Goal: Find specific page/section: Find specific page/section

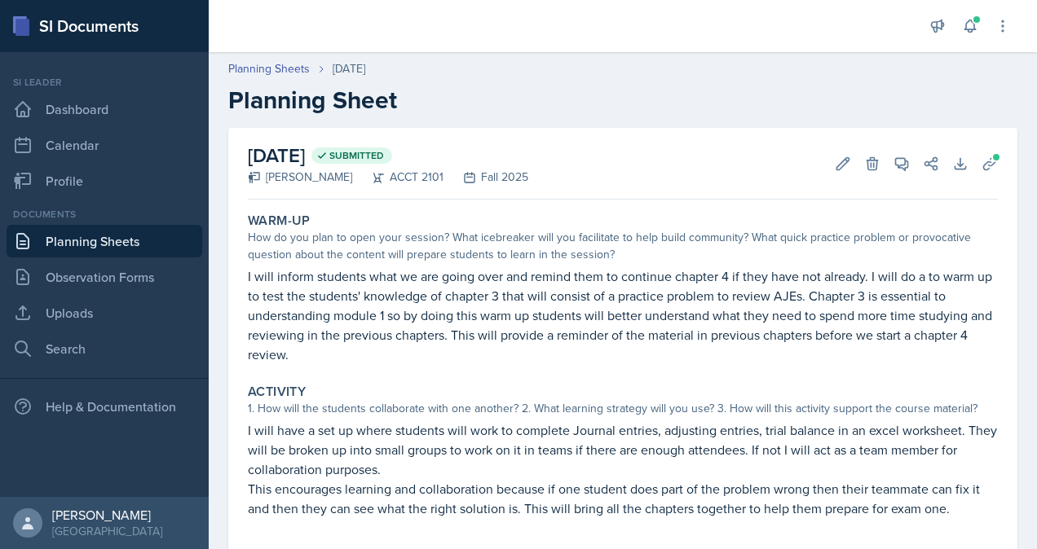
scroll to position [37, 0]
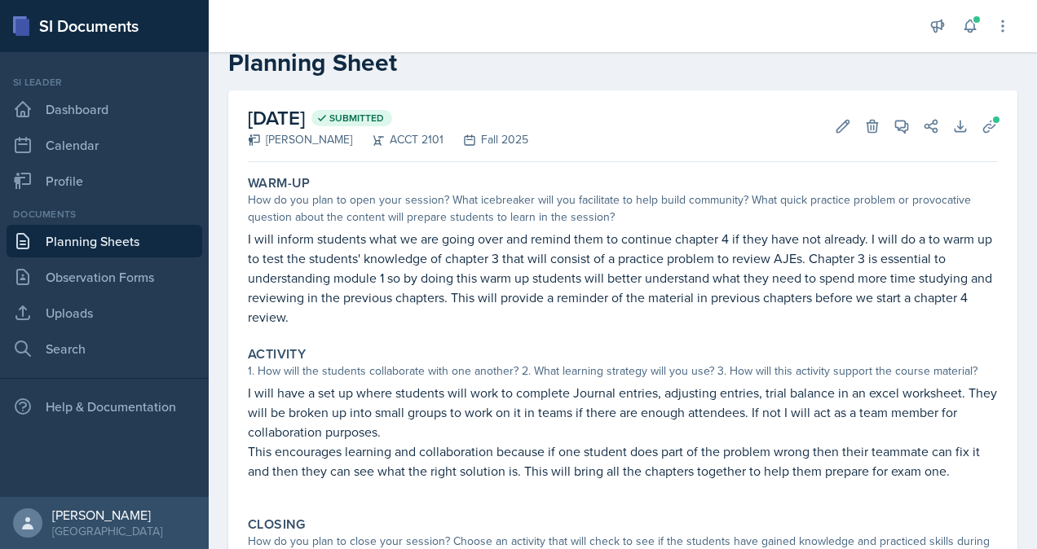
click at [143, 245] on link "Planning Sheets" at bounding box center [105, 241] width 196 height 33
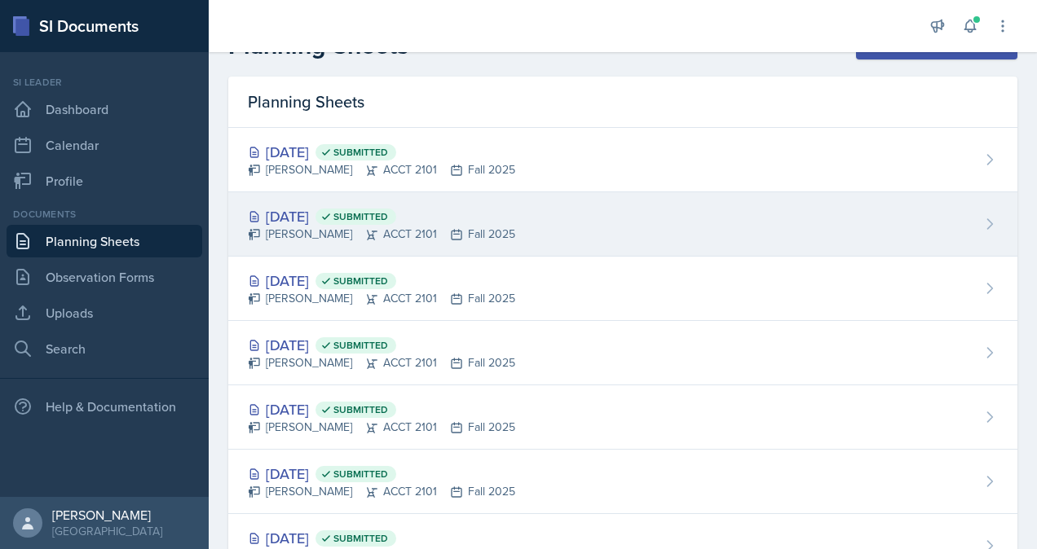
click at [396, 222] on span "Submitted" at bounding box center [355, 217] width 81 height 16
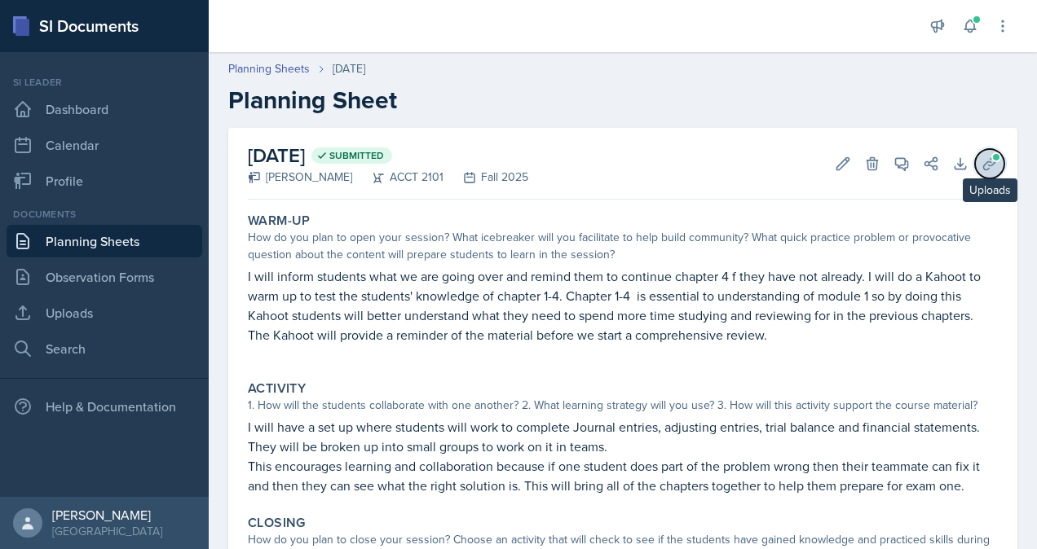
click at [991, 160] on span at bounding box center [996, 157] width 10 height 10
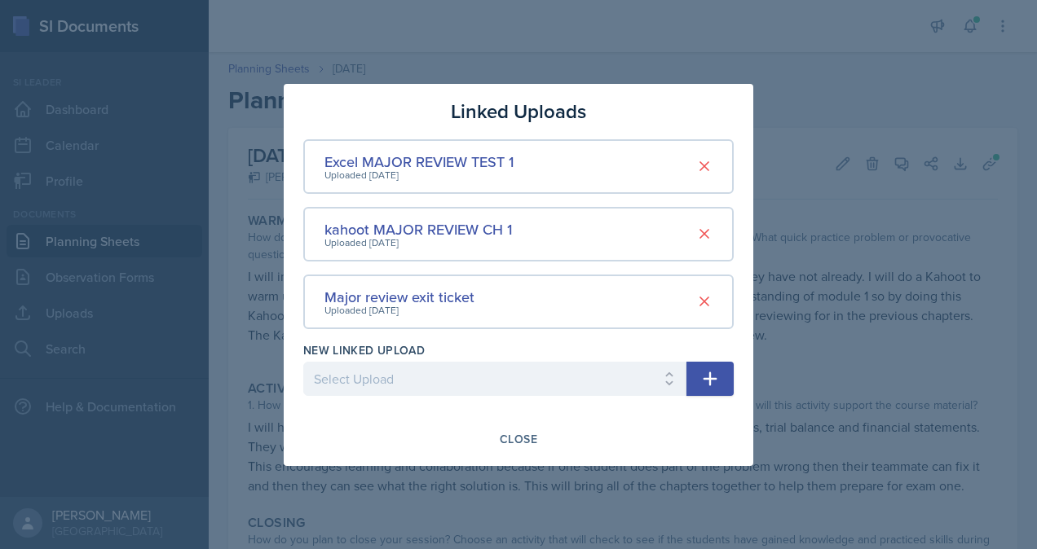
click at [861, 280] on div at bounding box center [518, 274] width 1037 height 549
